Goal: Information Seeking & Learning: Learn about a topic

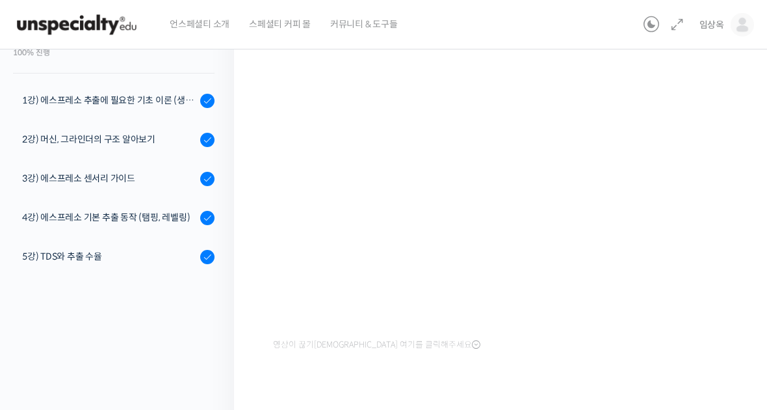
click at [63, 16] on img at bounding box center [76, 24] width 127 height 39
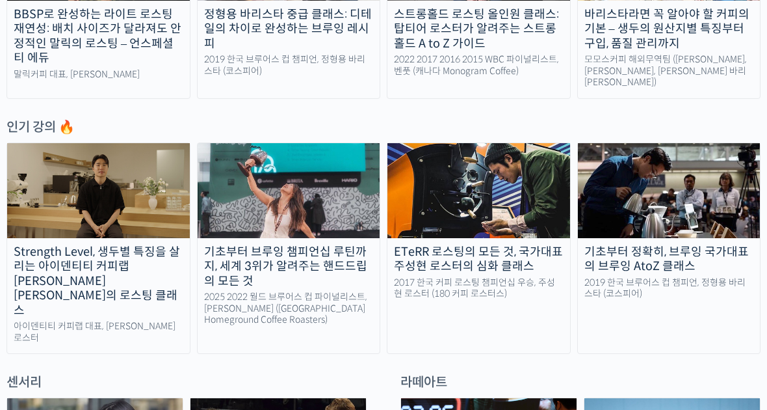
scroll to position [590, 0]
click at [519, 258] on div "ETeRR 로스팅의 모든 것, 국가대표 주성현 로스터의 심화 클래스" at bounding box center [479, 259] width 183 height 29
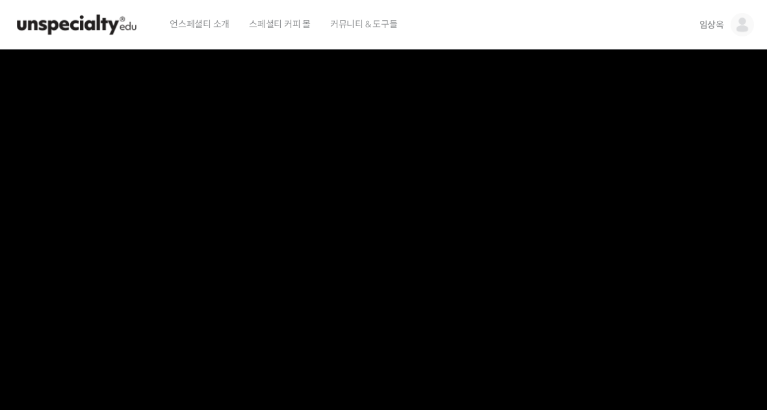
click at [728, 20] on link "임상옥" at bounding box center [727, 24] width 55 height 49
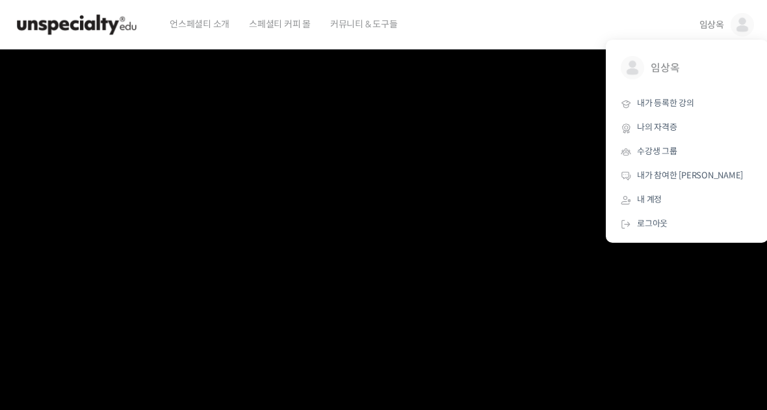
click at [691, 100] on span "내가 등록한 강의" at bounding box center [665, 103] width 57 height 11
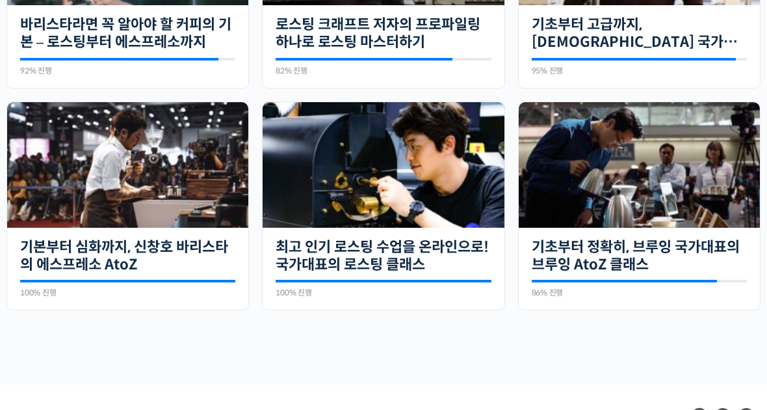
scroll to position [440, 0]
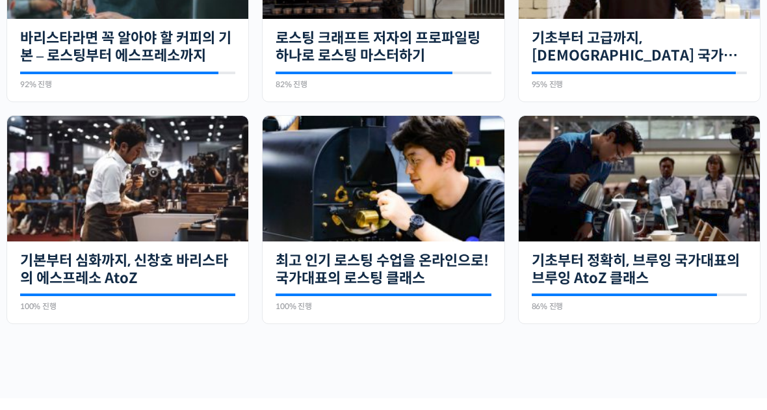
click at [417, 264] on link "최고 인기 로스팅 수업을 온라인으로! 국가대표의 로스팅 클래스" at bounding box center [383, 270] width 215 height 36
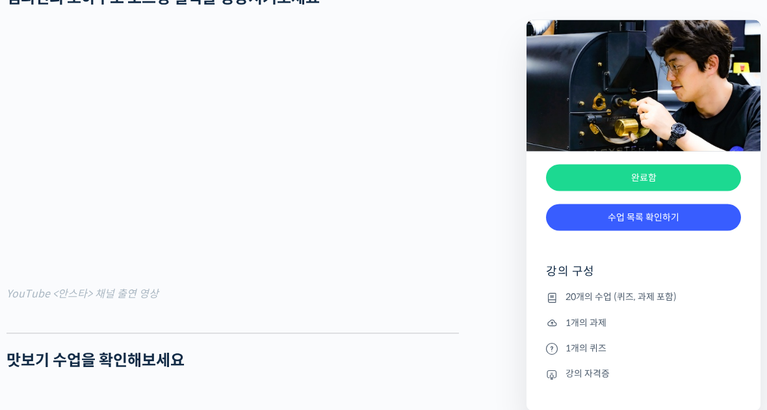
scroll to position [1096, 0]
click at [701, 220] on link "수업 목록 확인하기" at bounding box center [643, 217] width 195 height 27
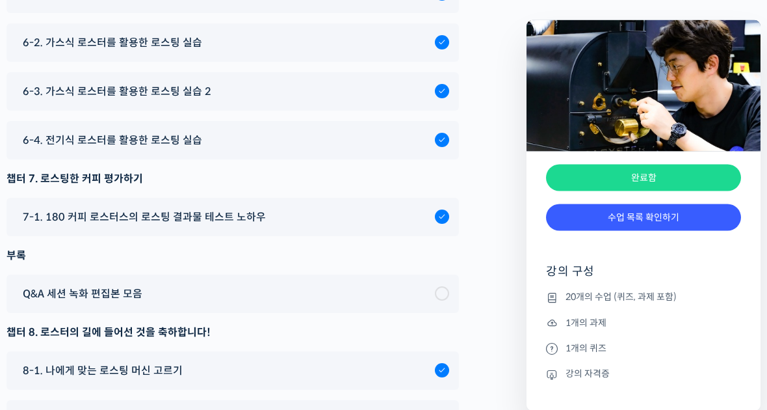
scroll to position [6873, 0]
click at [75, 149] on span "6-4. 전기식 로스터를 활용한 로스팅 실습" at bounding box center [112, 140] width 179 height 18
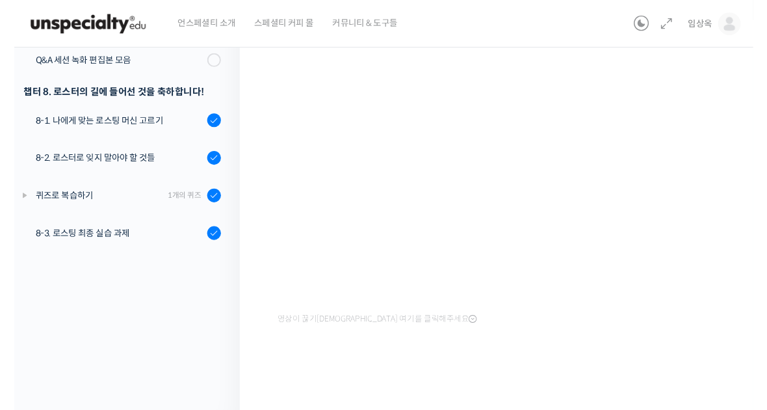
scroll to position [146, 0]
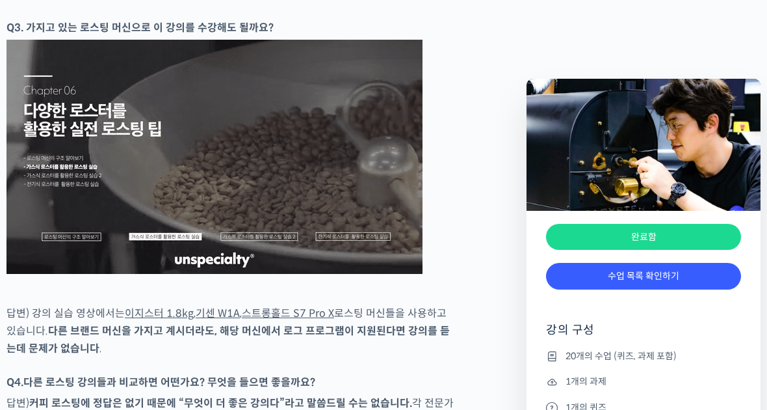
scroll to position [1096, 0]
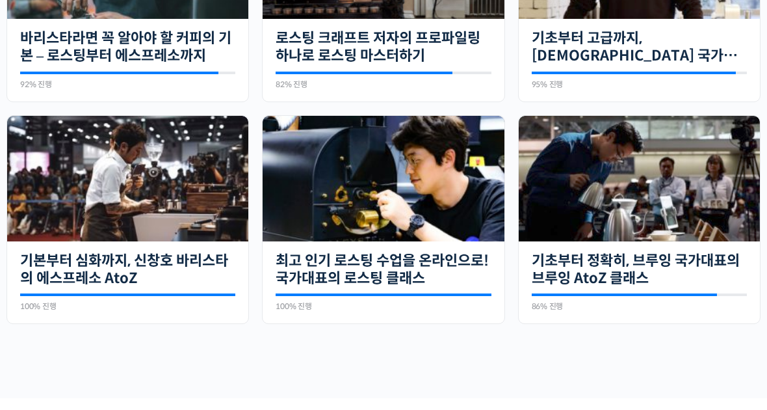
click at [170, 174] on img at bounding box center [127, 179] width 241 height 126
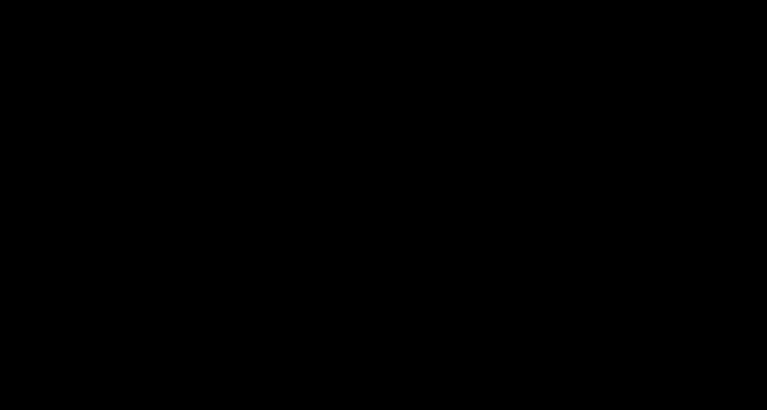
scroll to position [83, 0]
click at [7, 264] on video at bounding box center [383, 191] width 767 height 449
click at [679, 190] on video at bounding box center [383, 191] width 767 height 449
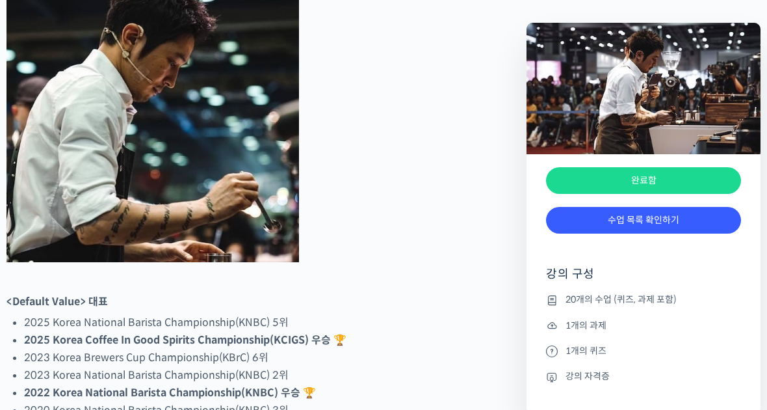
scroll to position [697, 0]
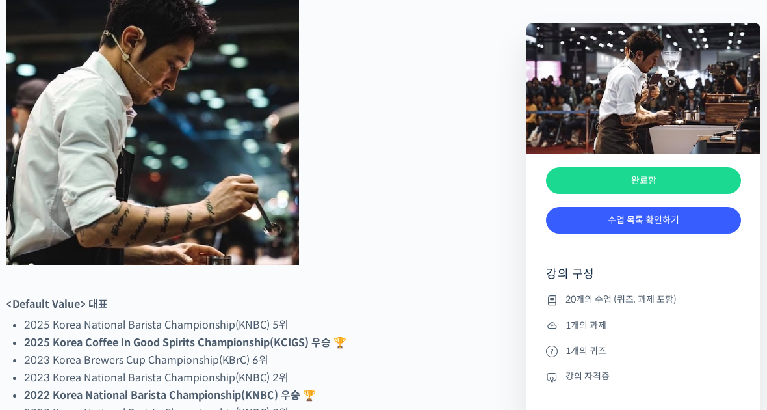
click at [681, 224] on link "수업 목록 확인하기" at bounding box center [643, 220] width 195 height 27
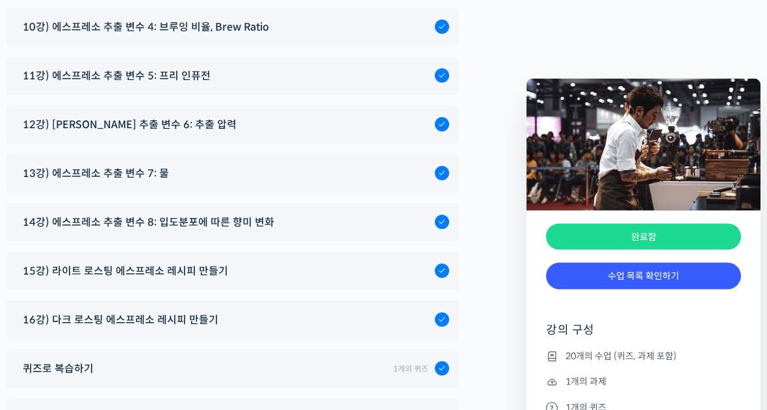
scroll to position [7453, 0]
click at [191, 252] on div "15강) 라이트 로스팅 에스프레소 레시피 만들기" at bounding box center [233, 271] width 453 height 38
click at [183, 252] on div "15강) 라이트 로스팅 에스프레소 레시피 만들기" at bounding box center [233, 271] width 453 height 38
click at [683, 283] on link "수업 목록 확인하기" at bounding box center [643, 276] width 195 height 27
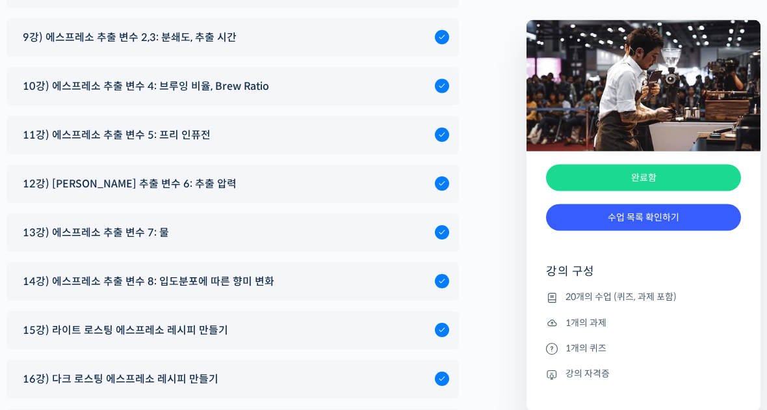
scroll to position [7399, 0]
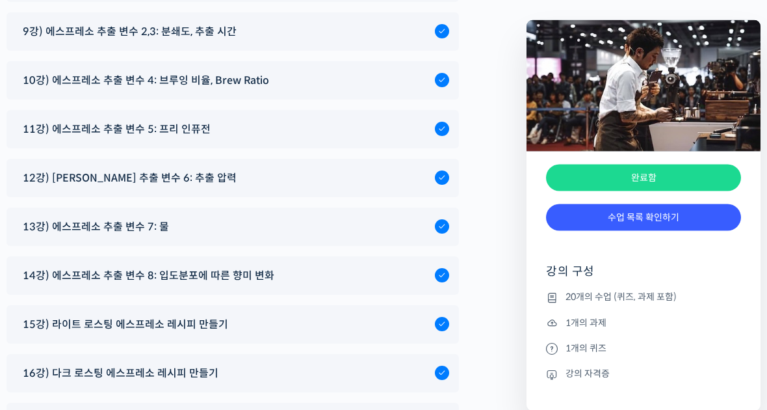
click at [285, 316] on div "15강) 라이트 로스팅 에스프레소 레시피 만들기" at bounding box center [225, 325] width 419 height 18
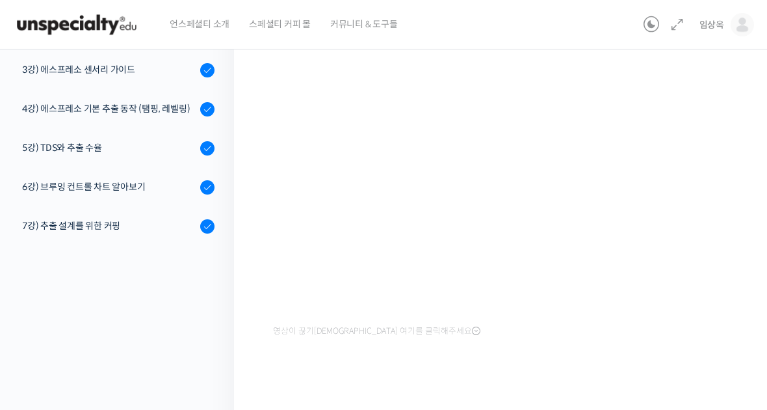
scroll to position [94, 0]
